Goal: Task Accomplishment & Management: Use online tool/utility

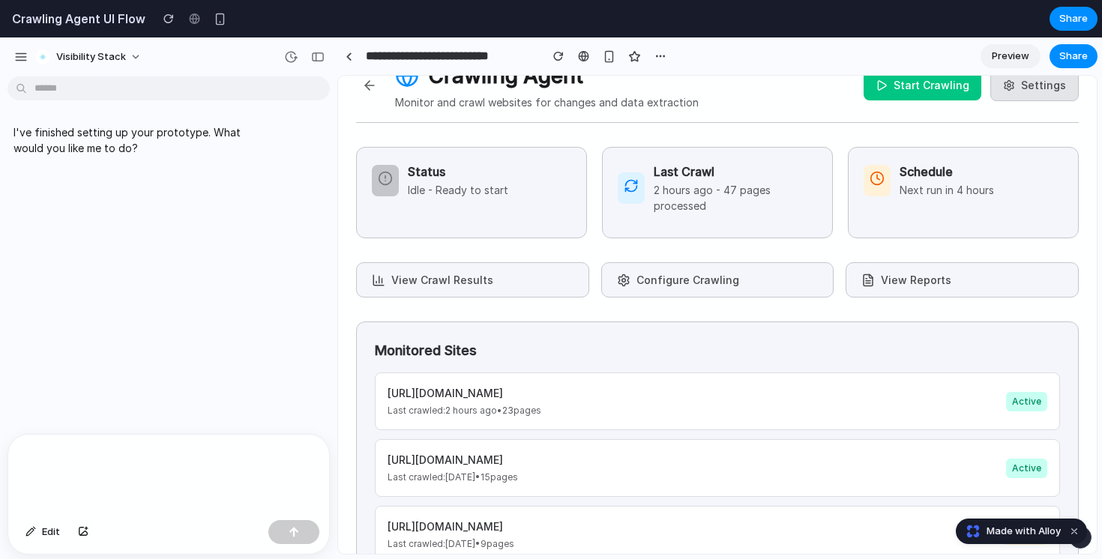
scroll to position [81, 0]
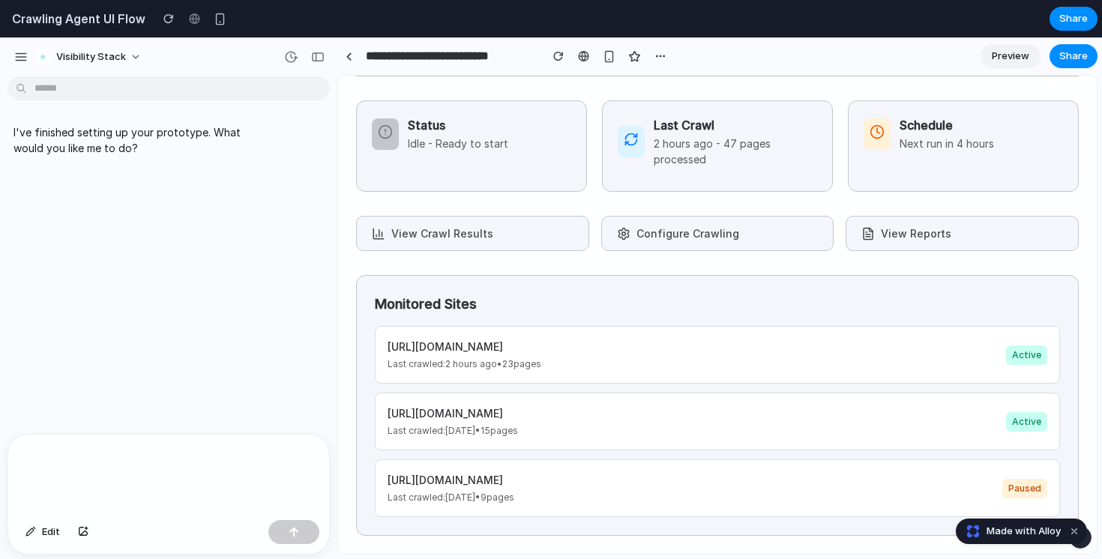
click at [1008, 49] on span "Preview" at bounding box center [1010, 56] width 37 height 15
click at [918, 137] on p "Next run in 4 hours" at bounding box center [947, 144] width 94 height 16
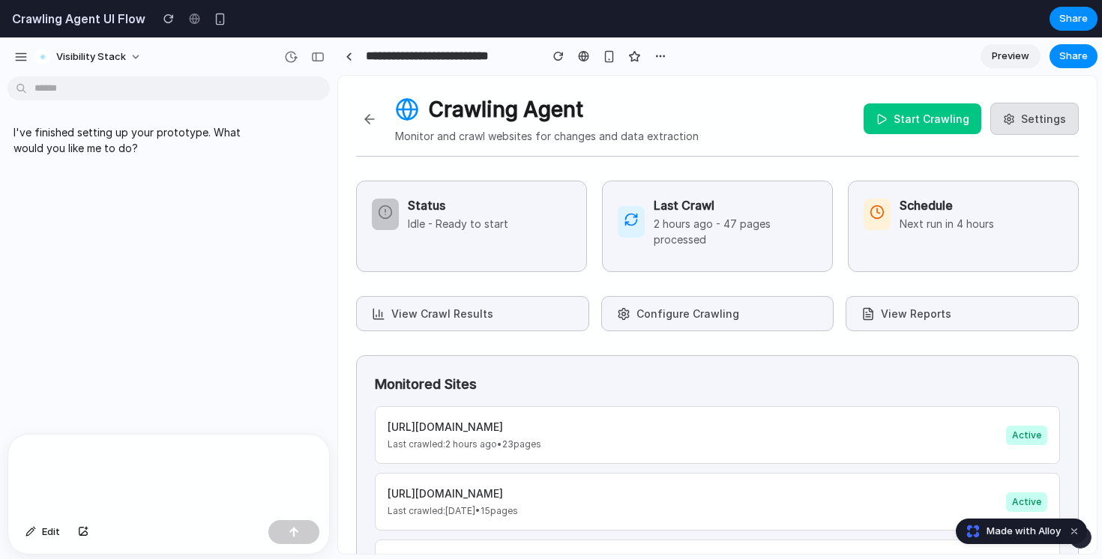
click at [679, 315] on button "Configure Crawling" at bounding box center [717, 313] width 233 height 35
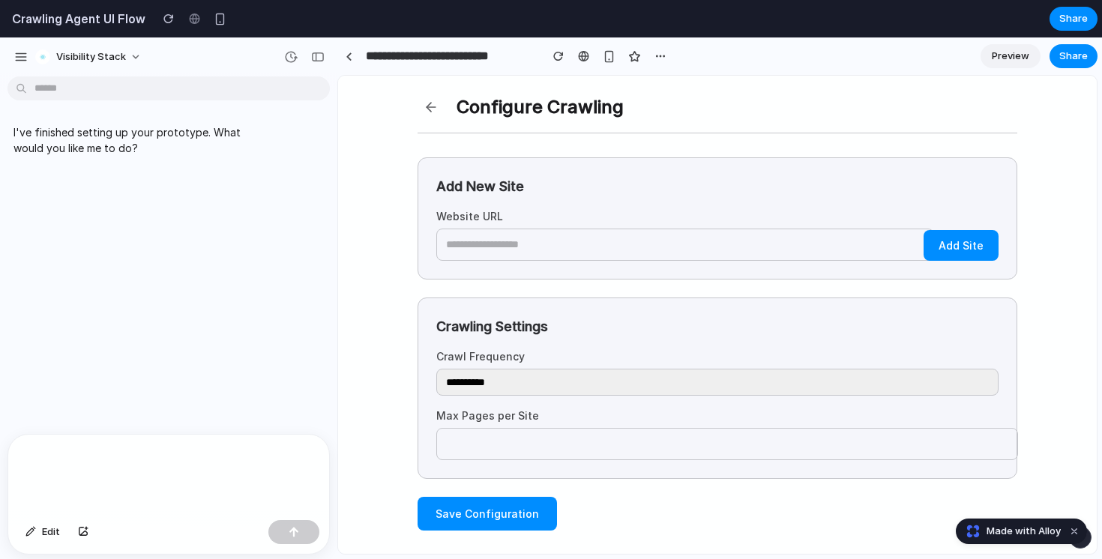
click at [430, 106] on button at bounding box center [431, 107] width 27 height 27
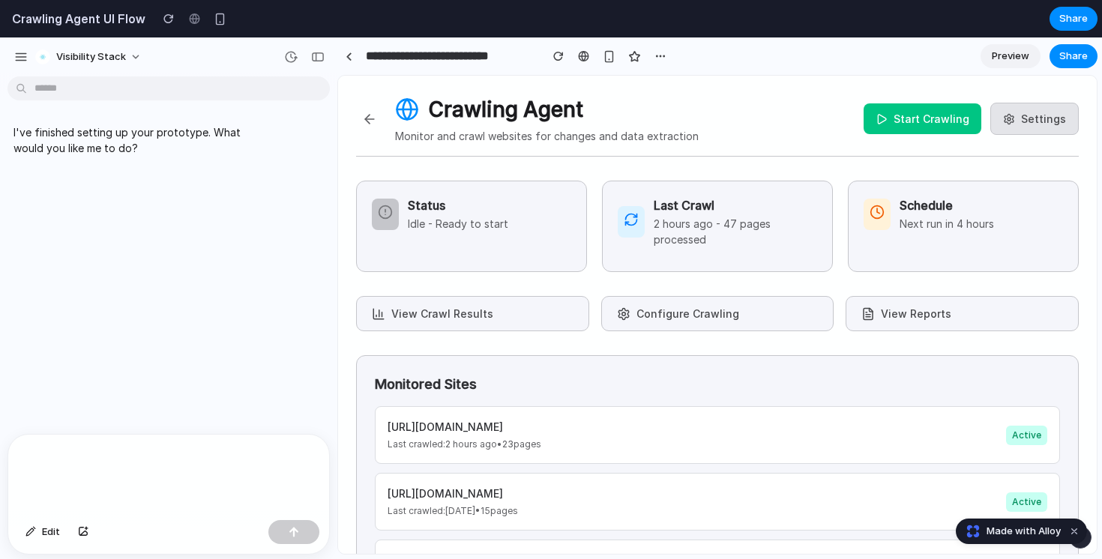
click at [460, 314] on button "View Crawl Results" at bounding box center [472, 313] width 233 height 35
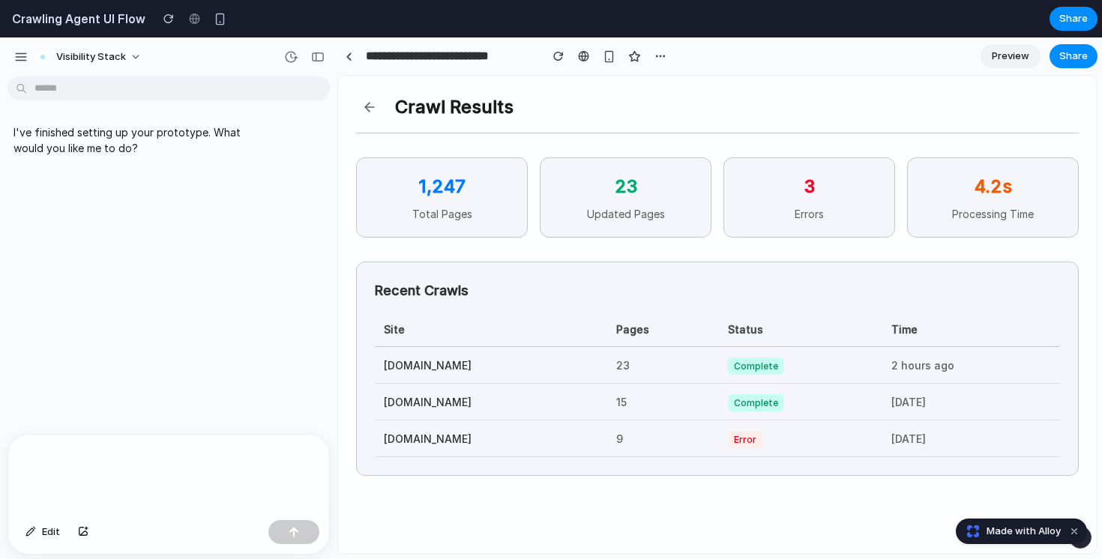
click at [370, 106] on button at bounding box center [369, 107] width 27 height 27
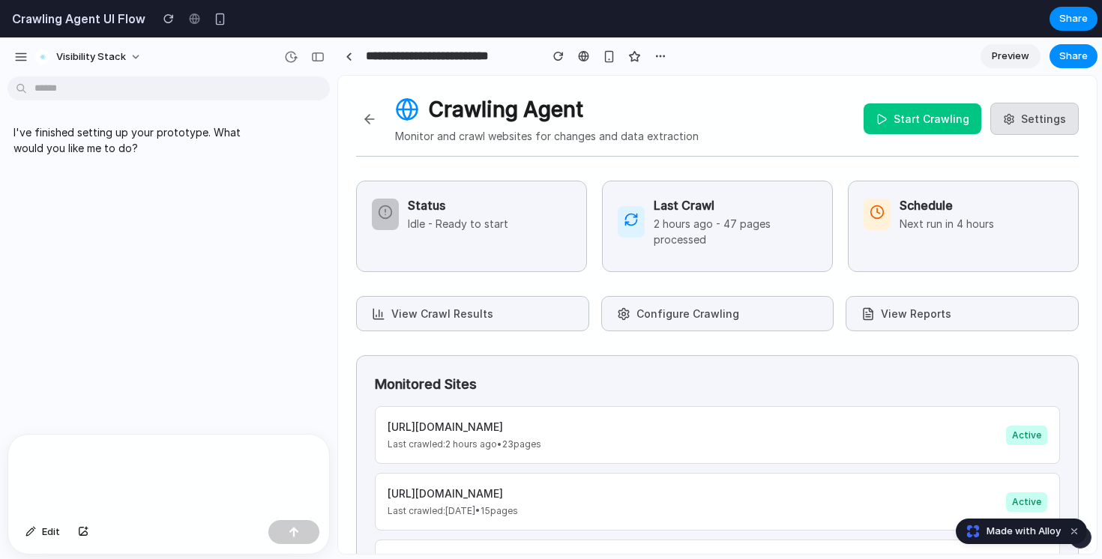
scroll to position [81, 0]
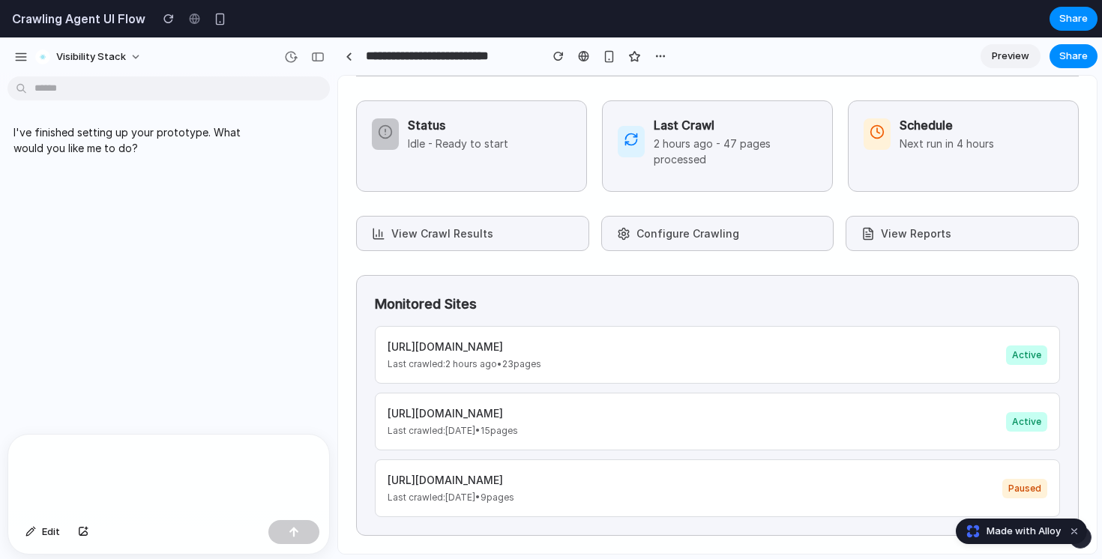
click at [883, 233] on button "View Reports" at bounding box center [962, 233] width 233 height 35
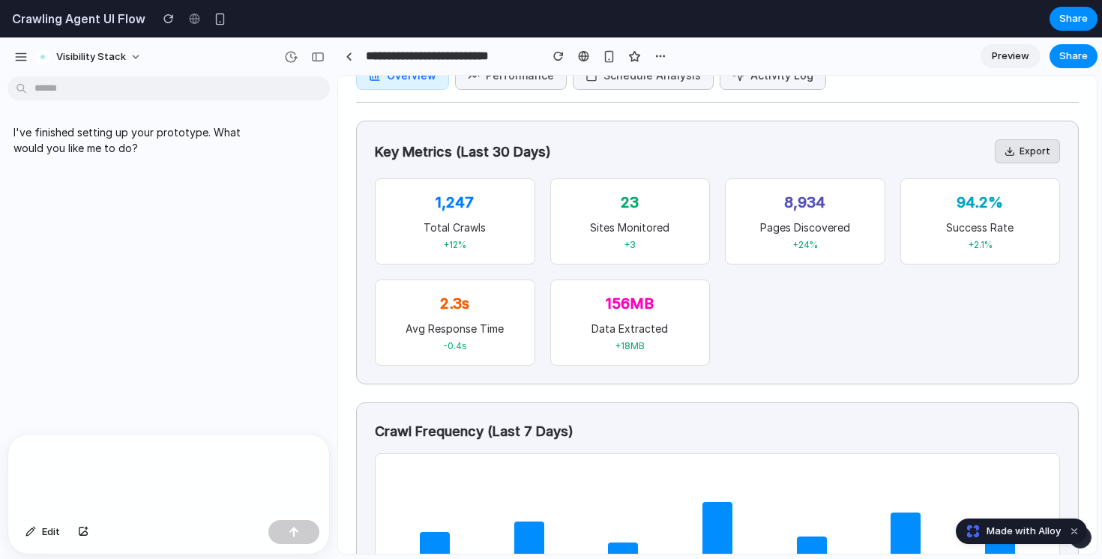
scroll to position [0, 0]
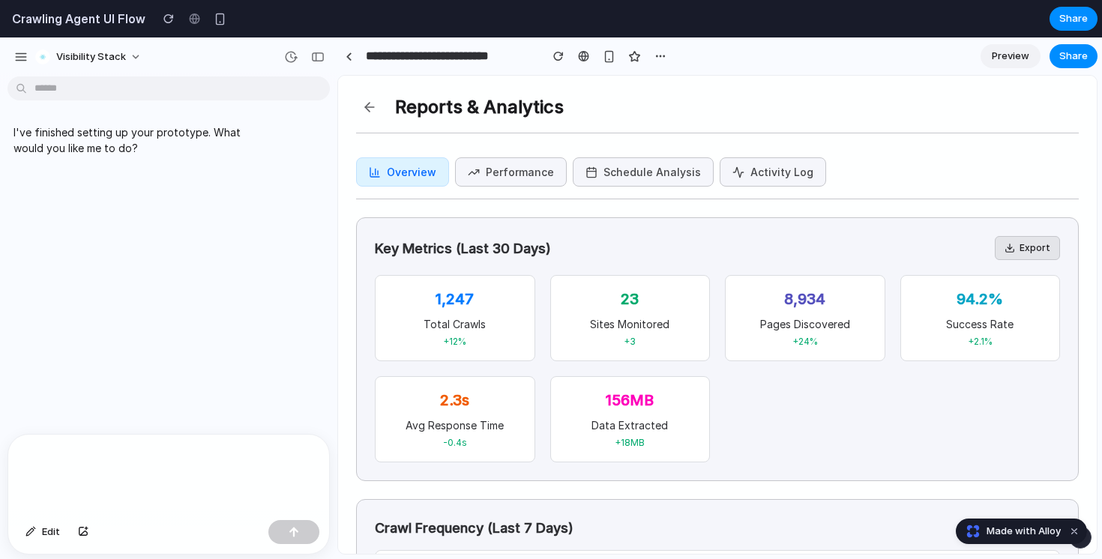
click at [528, 170] on button "Performance" at bounding box center [511, 171] width 112 height 29
